Goal: Transaction & Acquisition: Purchase product/service

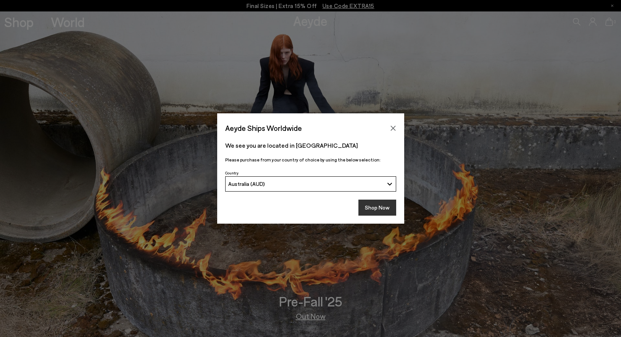
click at [386, 207] on button "Shop Now" at bounding box center [378, 208] width 38 height 16
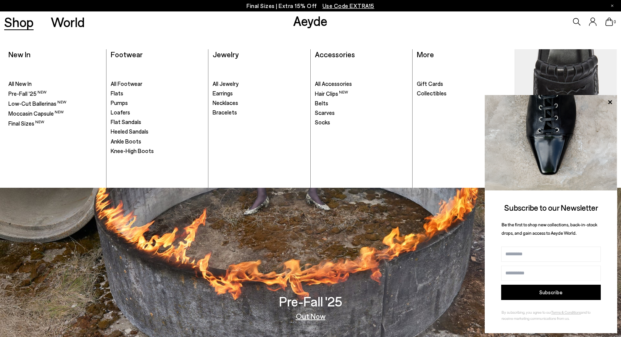
click at [22, 22] on link "Shop" at bounding box center [18, 21] width 29 height 13
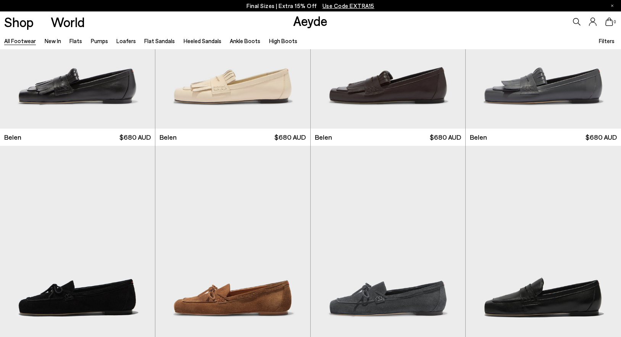
scroll to position [131, 0]
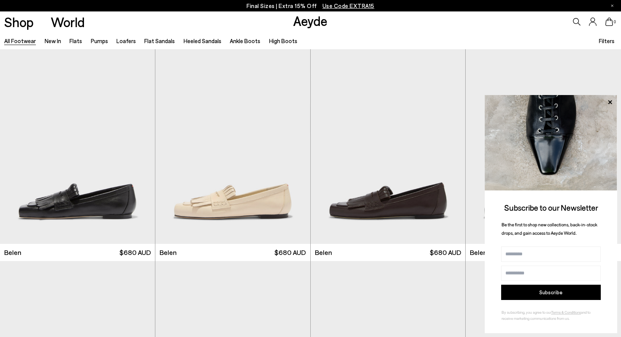
click at [301, 21] on link "Aeyde" at bounding box center [310, 21] width 34 height 16
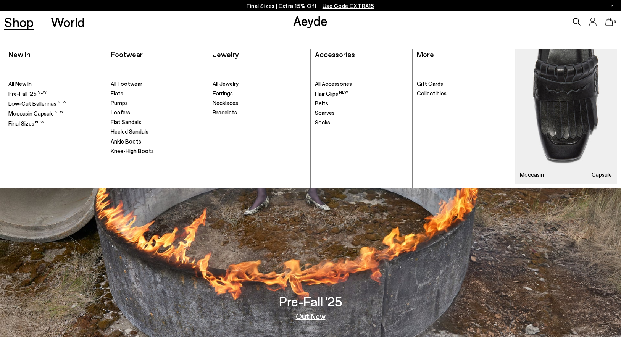
click at [32, 28] on link "Shop" at bounding box center [18, 21] width 29 height 13
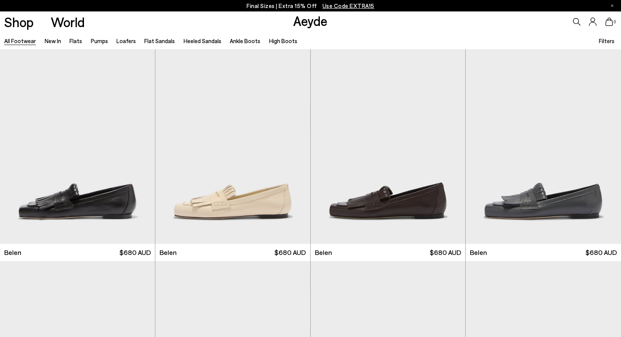
click at [320, 23] on link "Aeyde" at bounding box center [310, 21] width 34 height 16
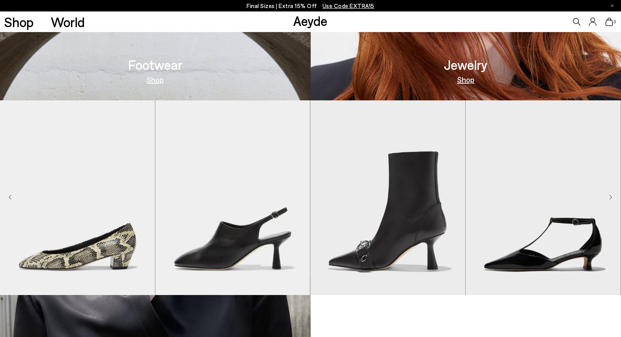
scroll to position [576, 0]
